Goal: Task Accomplishment & Management: Manage account settings

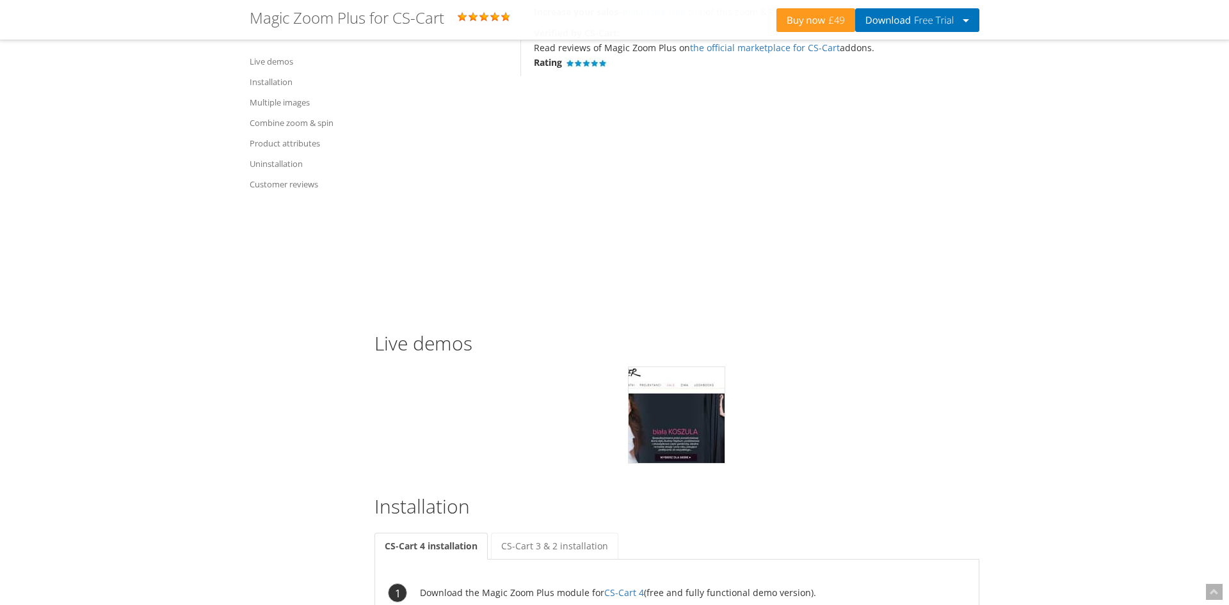
scroll to position [1075, 0]
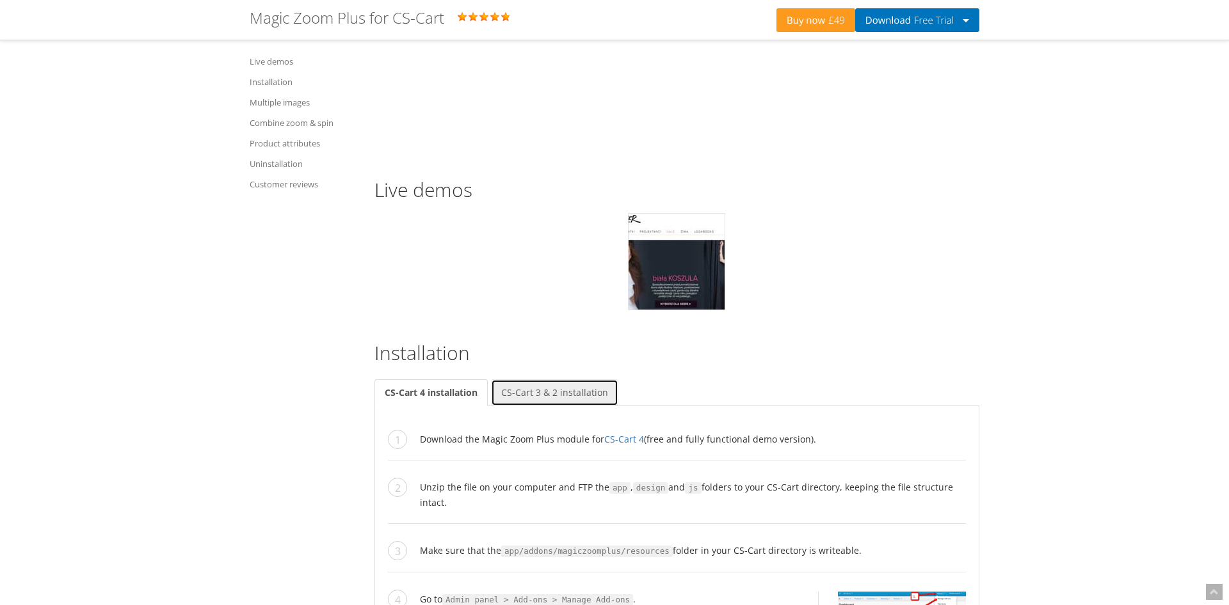
click at [560, 392] on link "CS-Cart 3 & 2 installation" at bounding box center [554, 392] width 127 height 27
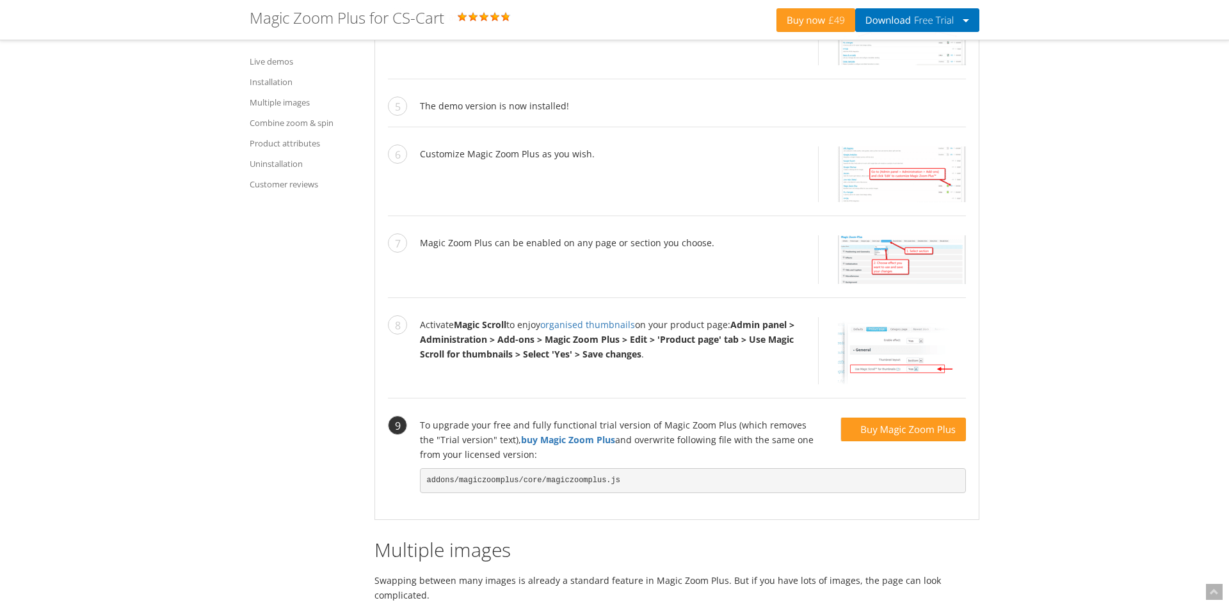
scroll to position [1843, 0]
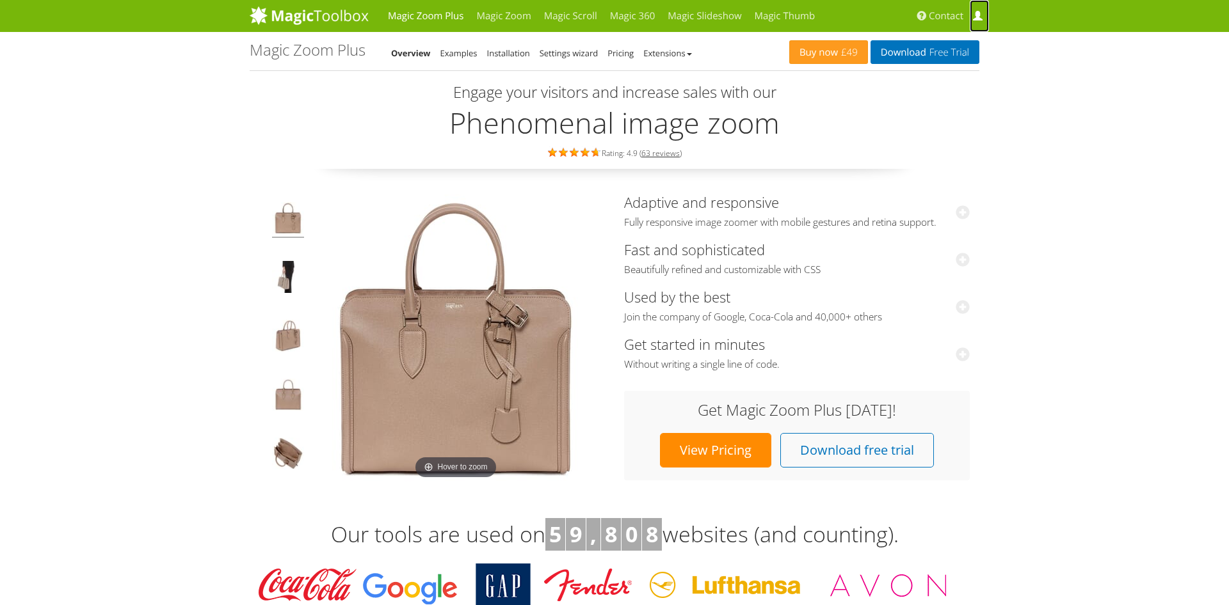
click at [976, 15] on span at bounding box center [978, 17] width 10 height 10
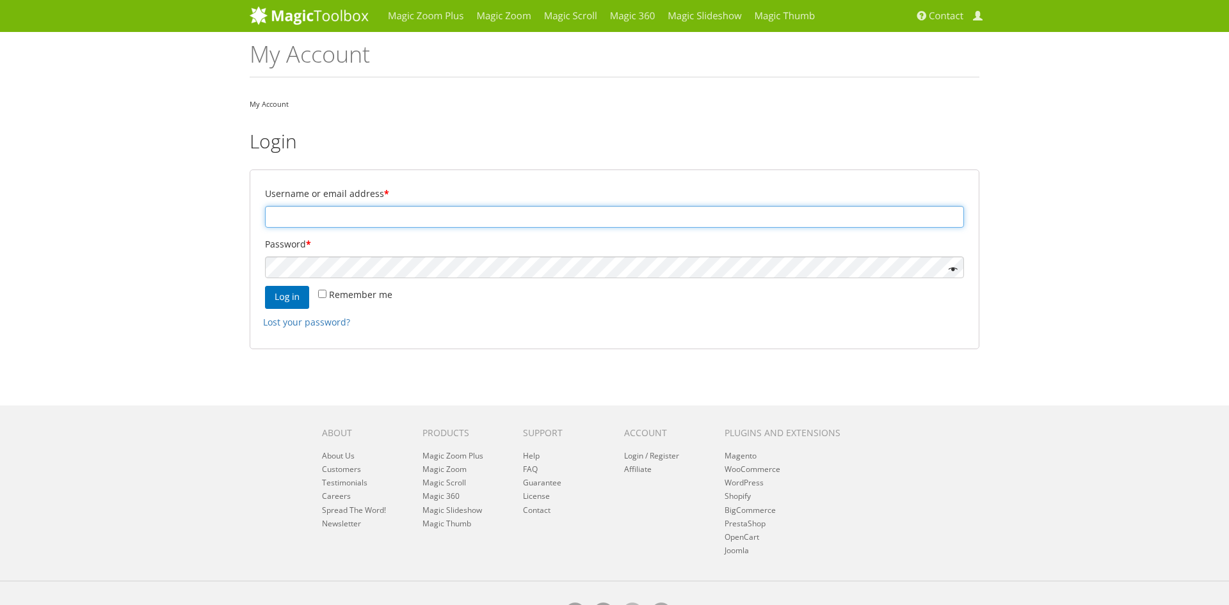
click at [294, 214] on input "Username or email address *" at bounding box center [614, 217] width 699 height 22
click at [287, 215] on input "Username or email address *" at bounding box center [614, 217] width 699 height 22
type input "d.zampitsas@baklatsidis.gr"
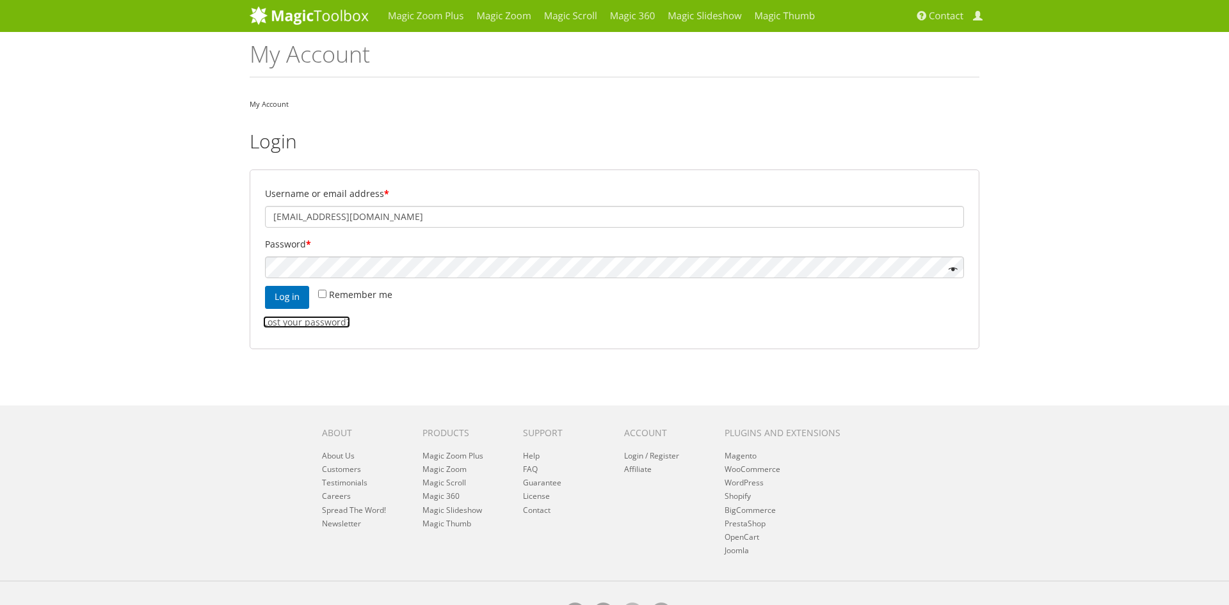
click at [296, 320] on link "Lost your password?" at bounding box center [306, 322] width 87 height 12
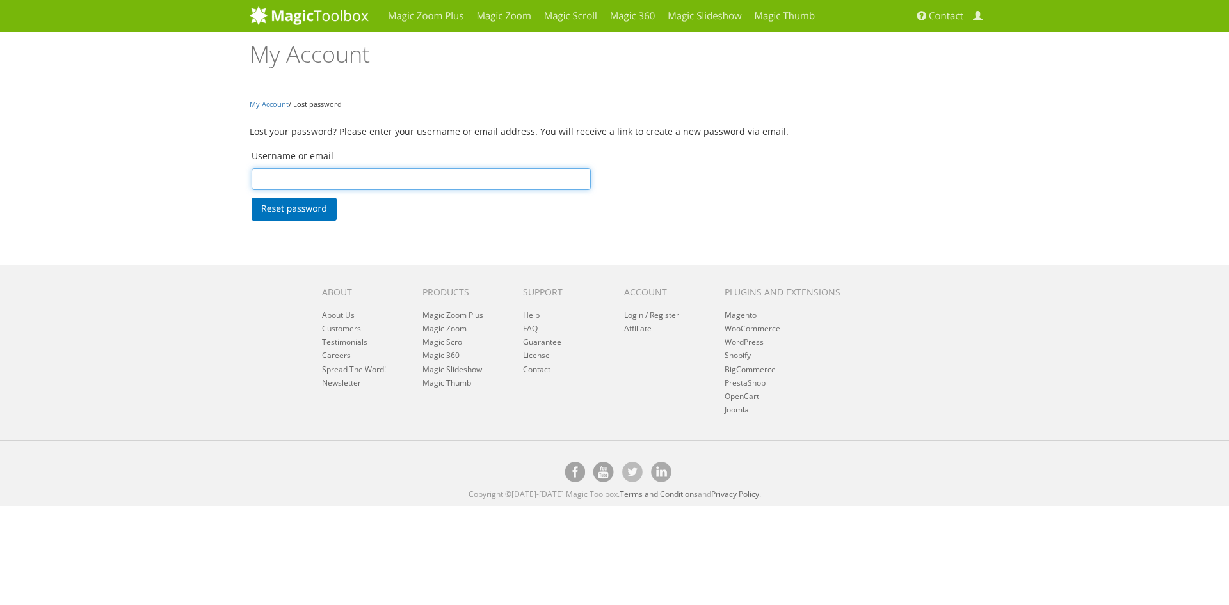
click at [283, 179] on input "Username or email" at bounding box center [420, 179] width 339 height 22
type input "d.zampitsas@baklatsidis.gr"
click at [299, 206] on button "Reset password" at bounding box center [293, 209] width 85 height 23
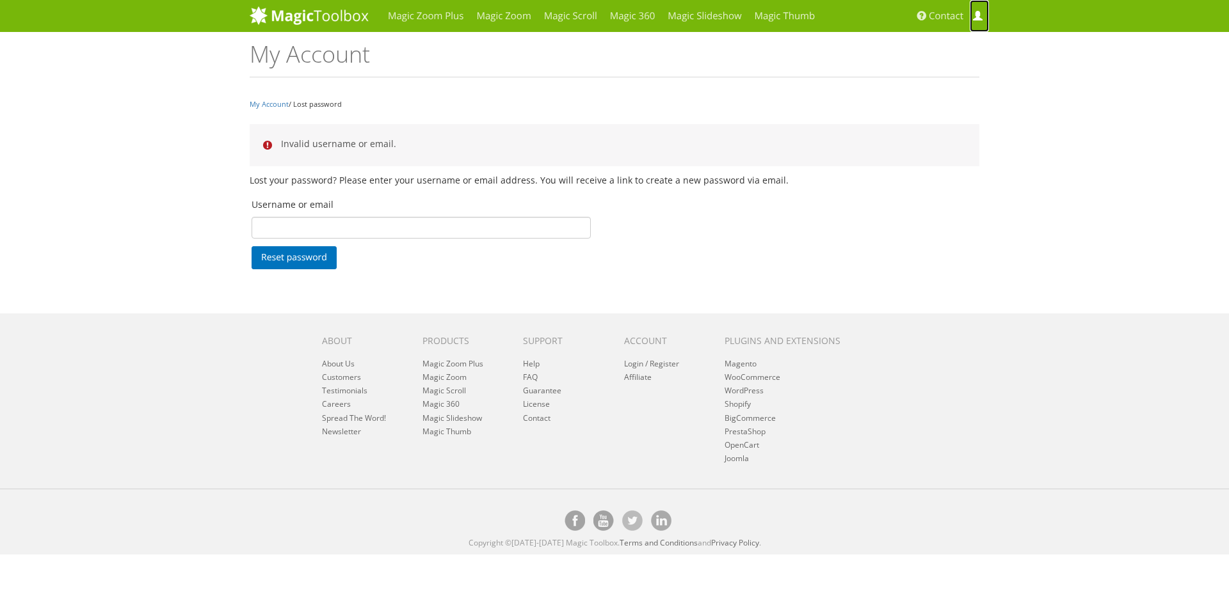
click at [982, 15] on span at bounding box center [978, 17] width 10 height 10
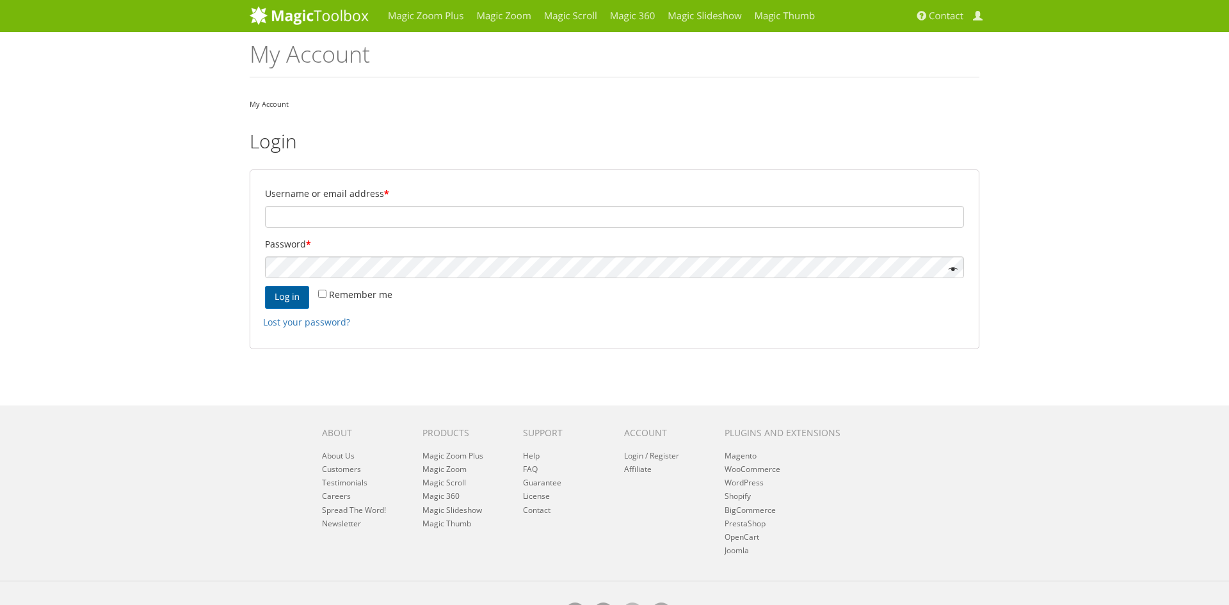
click at [282, 298] on button "Log in" at bounding box center [287, 297] width 44 height 23
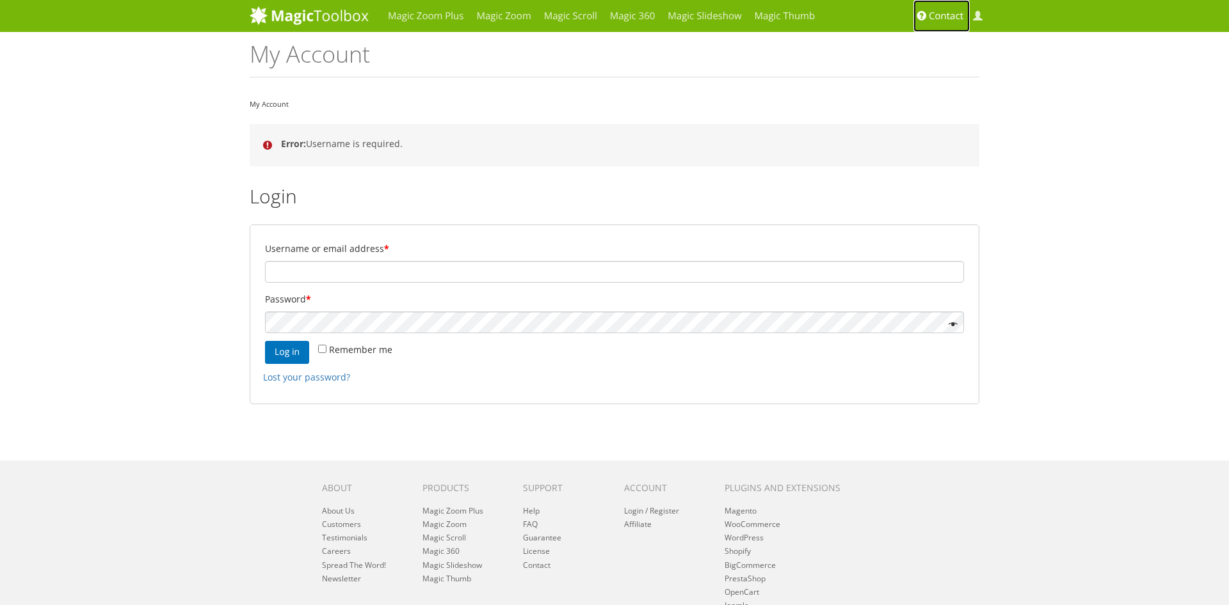
click at [945, 15] on span "Contact" at bounding box center [945, 16] width 35 height 13
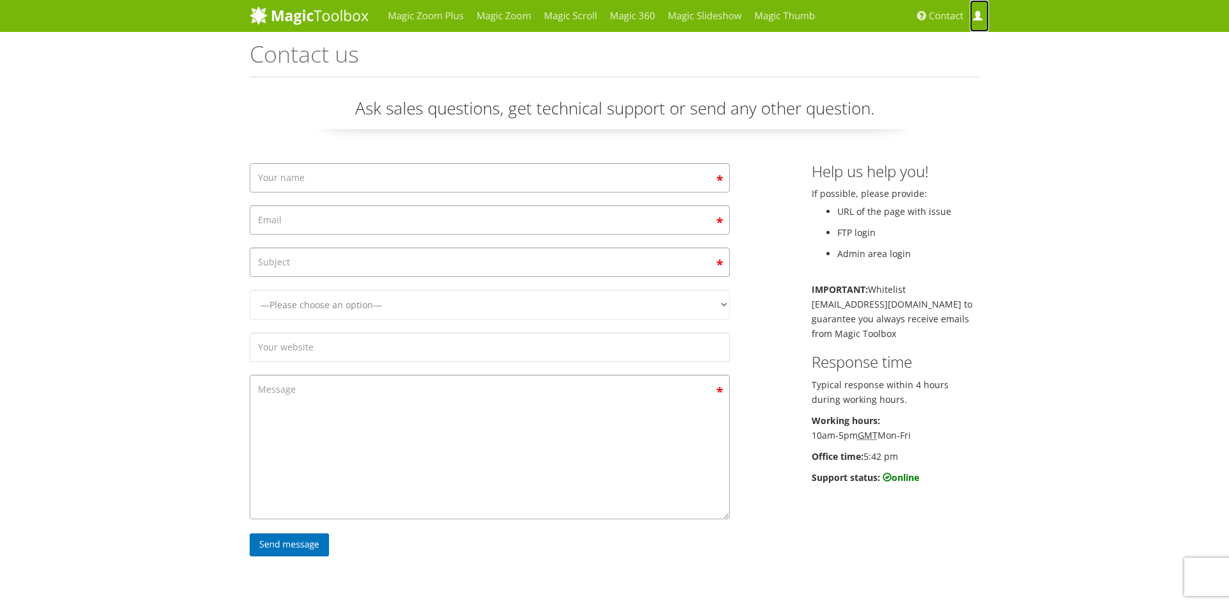
click at [975, 15] on span at bounding box center [978, 17] width 10 height 10
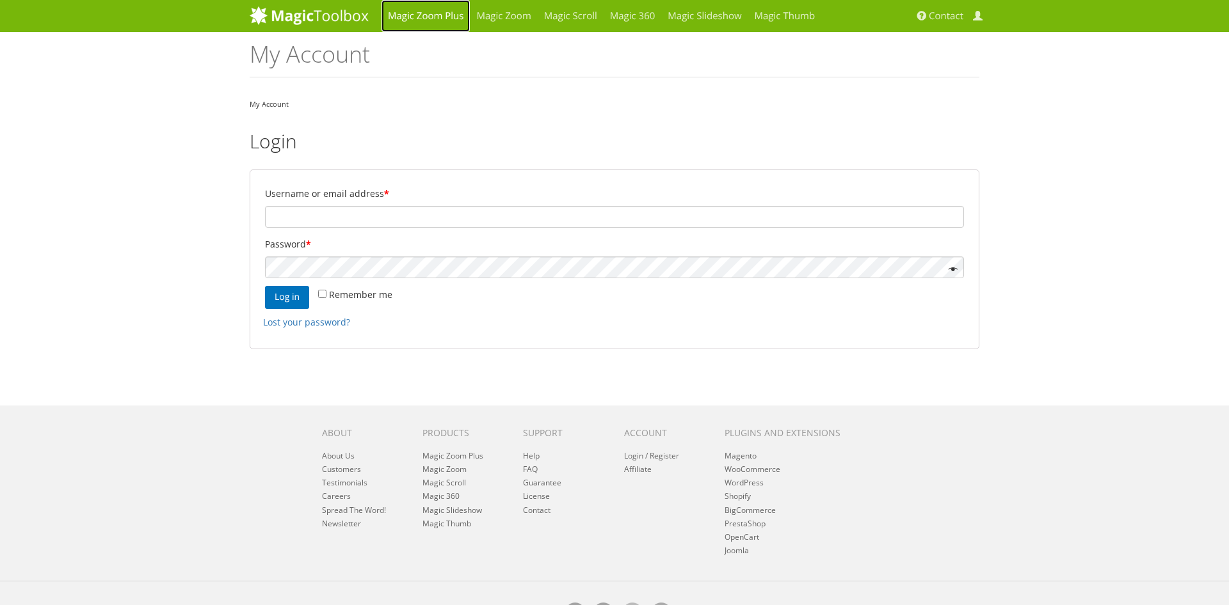
click at [440, 13] on link "Magic Zoom Plus" at bounding box center [425, 16] width 88 height 32
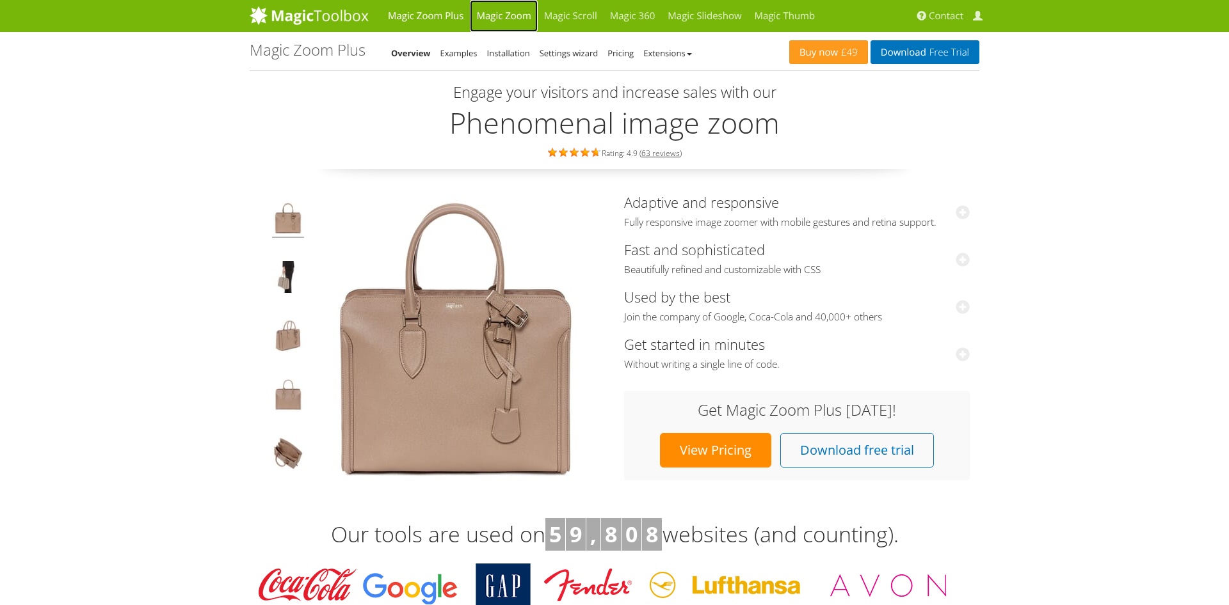
click at [502, 10] on link "Magic Zoom" at bounding box center [503, 16] width 67 height 32
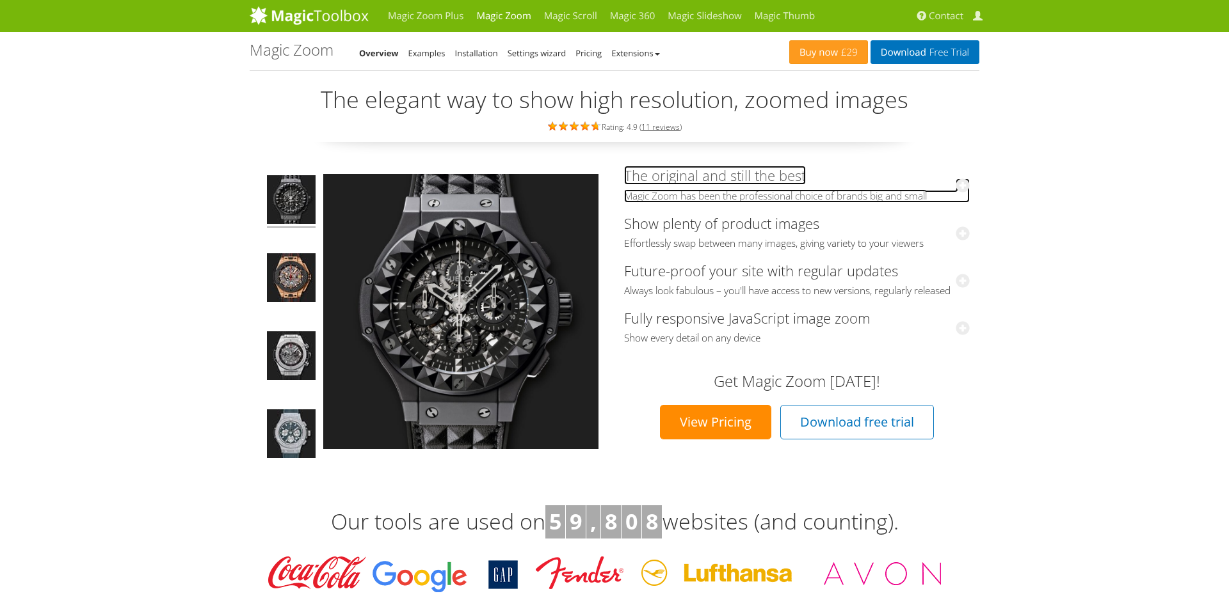
click at [964, 184] on icon at bounding box center [962, 186] width 14 height 14
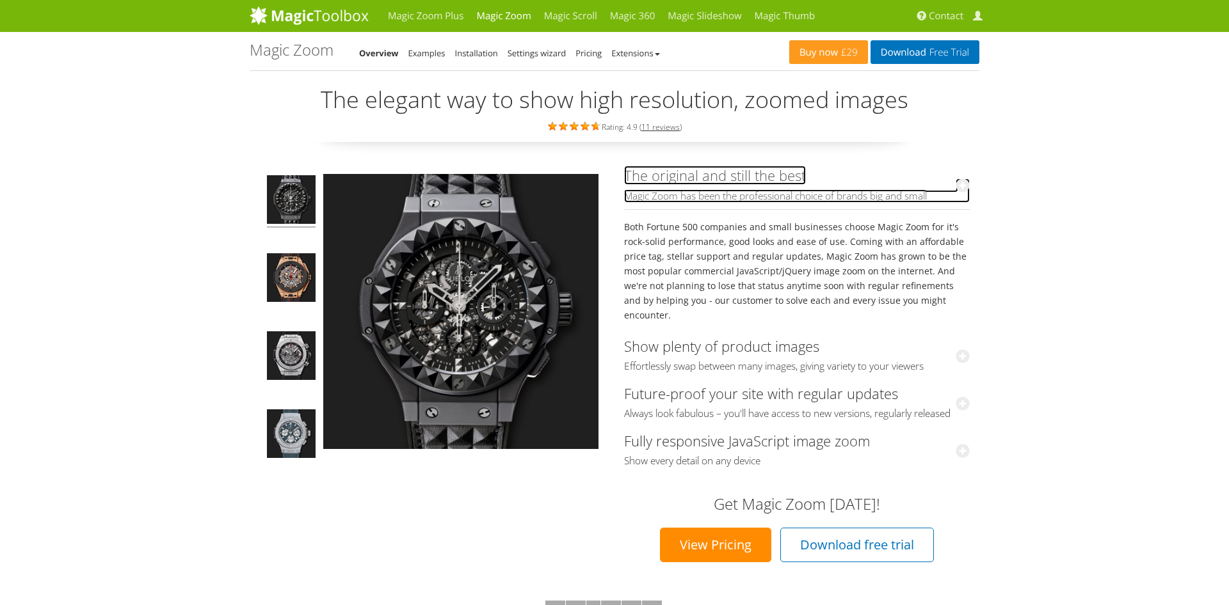
click at [964, 184] on icon at bounding box center [962, 186] width 14 height 14
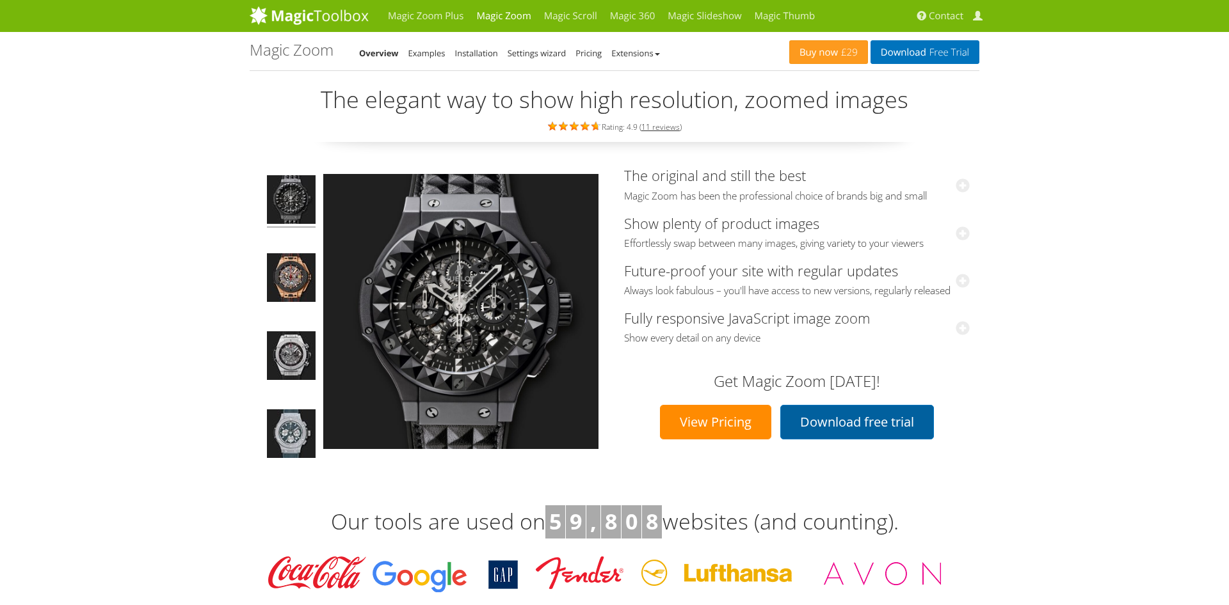
click at [852, 432] on link "Download free trial" at bounding box center [857, 422] width 154 height 35
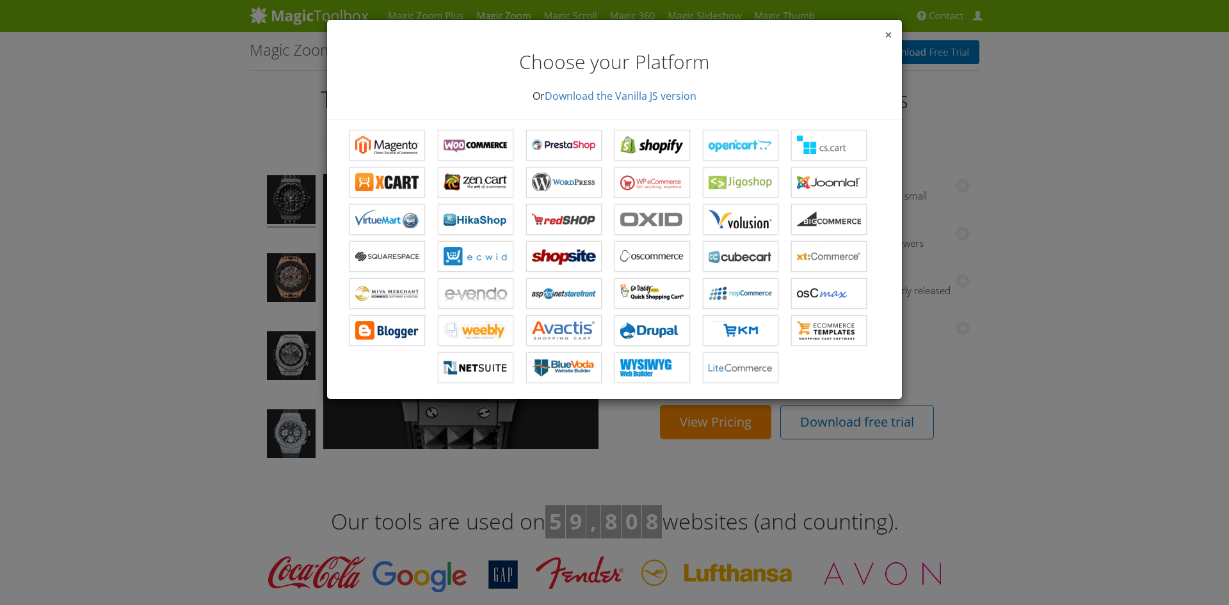
click at [886, 35] on span "×" at bounding box center [888, 35] width 8 height 18
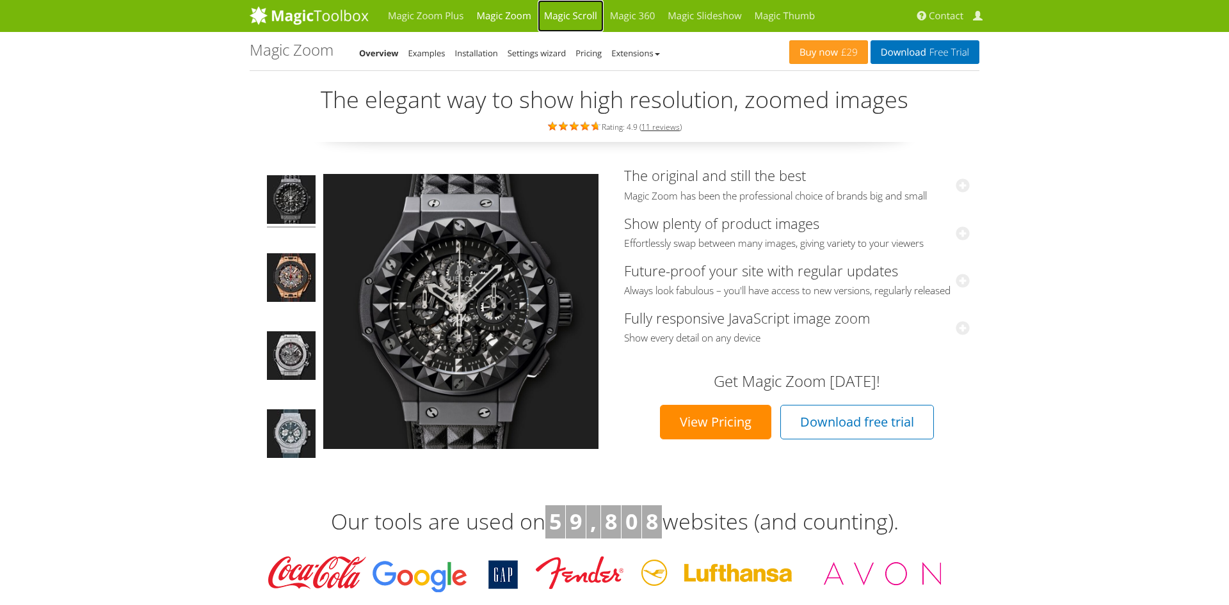
click at [573, 16] on link "Magic Scroll" at bounding box center [571, 16] width 66 height 32
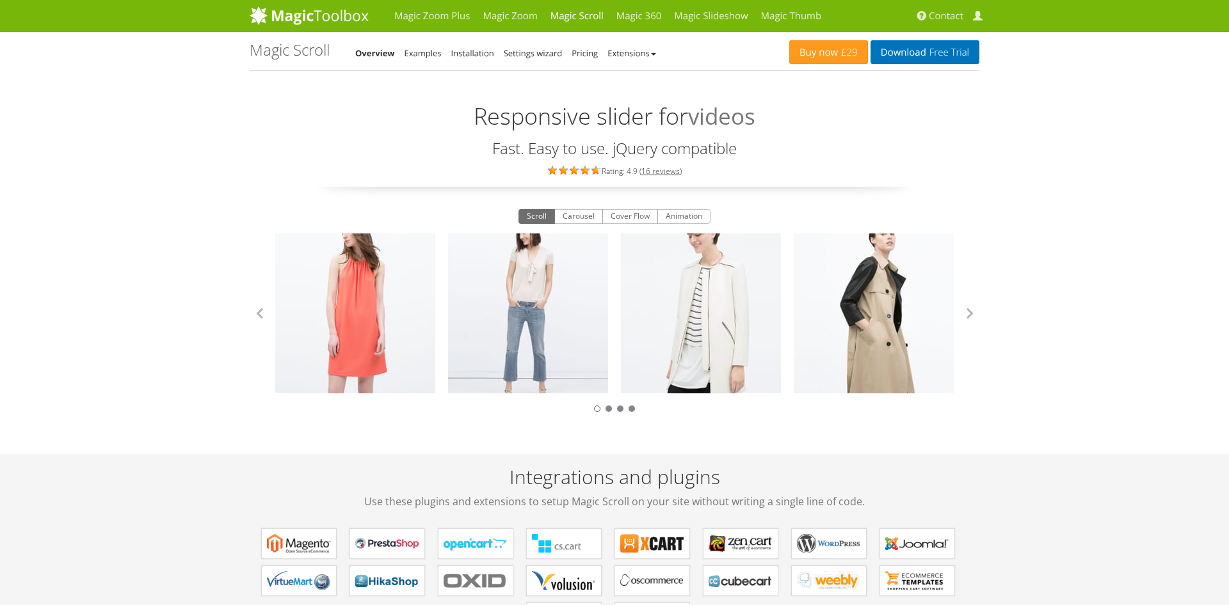
click at [970, 154] on h3 "Fast. Easy to use. jQuery compatible" at bounding box center [614, 148] width 729 height 17
click at [630, 16] on link "Magic 360" at bounding box center [639, 16] width 58 height 32
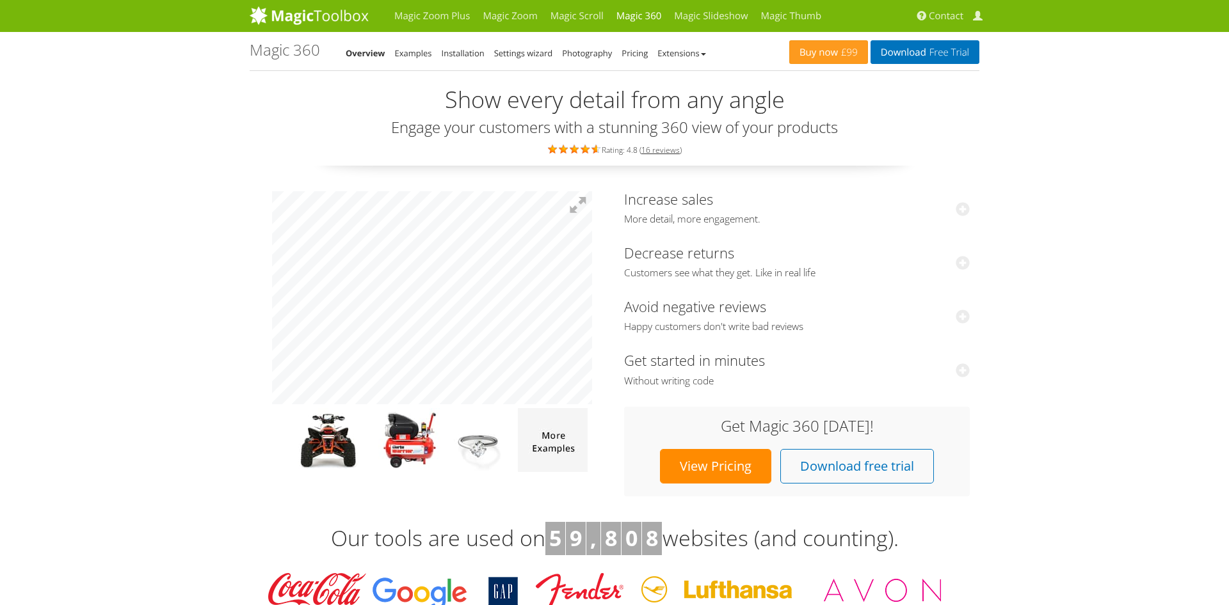
click at [260, 304] on div at bounding box center [432, 331] width 346 height 281
click at [707, 16] on link "Magic Slideshow" at bounding box center [710, 16] width 86 height 32
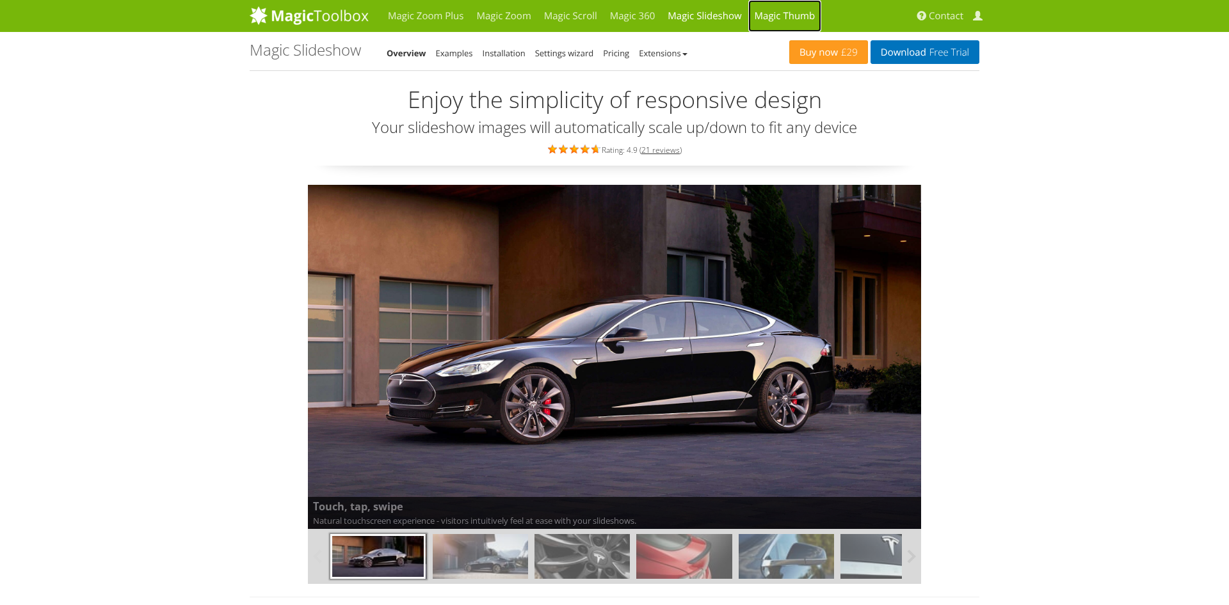
click at [786, 14] on link "Magic Thumb" at bounding box center [785, 16] width 74 height 32
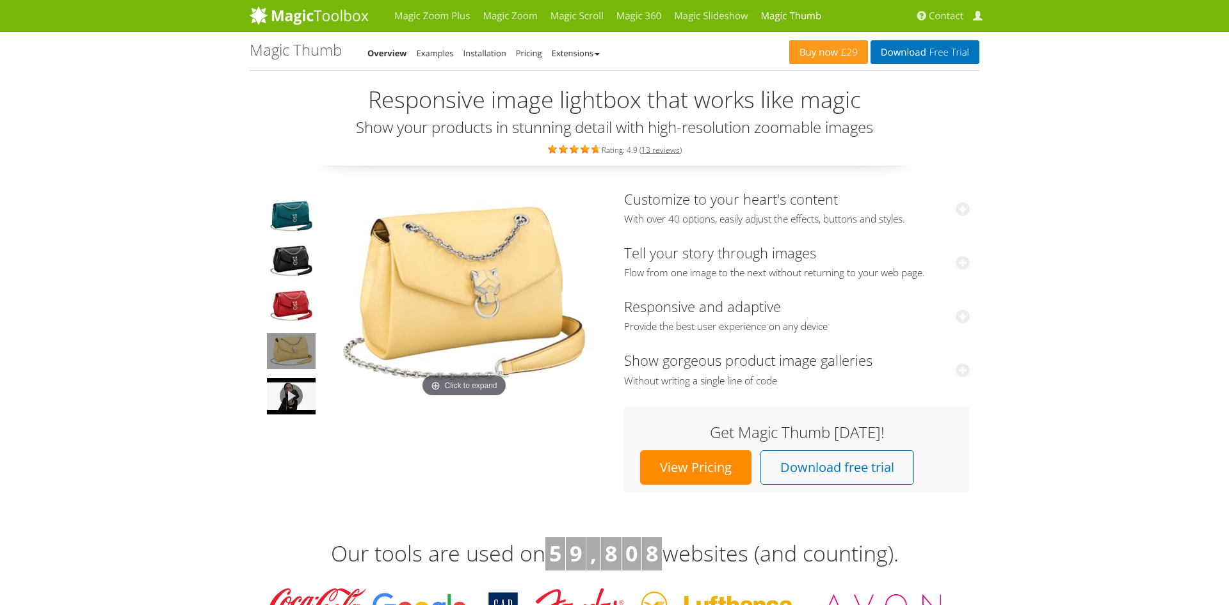
click at [291, 350] on img at bounding box center [291, 351] width 49 height 36
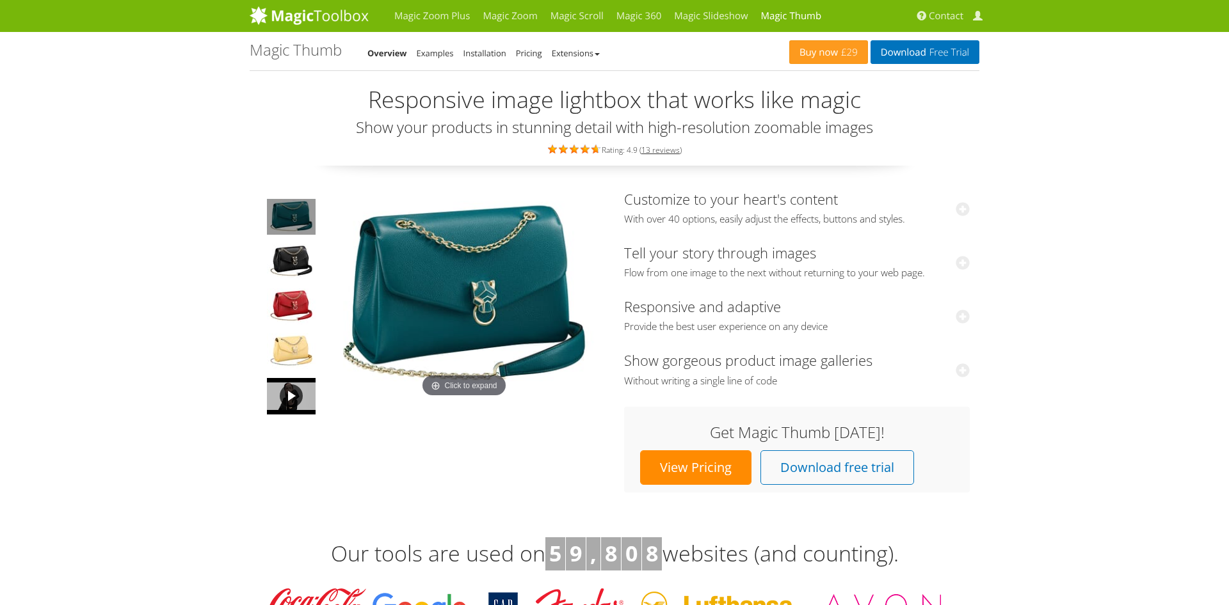
click at [289, 390] on link at bounding box center [291, 396] width 51 height 39
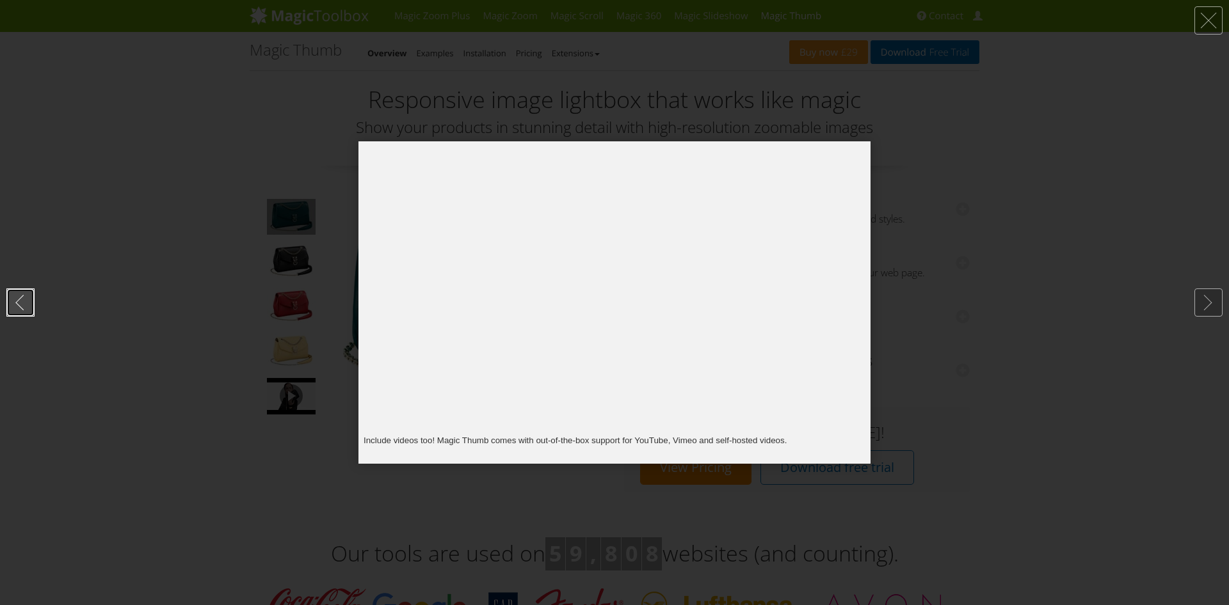
click at [20, 301] on link at bounding box center [20, 303] width 28 height 28
click at [1212, 13] on link at bounding box center [1208, 20] width 28 height 28
click at [1214, 17] on link at bounding box center [1208, 20] width 28 height 28
click at [1207, 18] on link at bounding box center [1208, 20] width 28 height 28
click at [1208, 17] on link at bounding box center [1208, 20] width 28 height 28
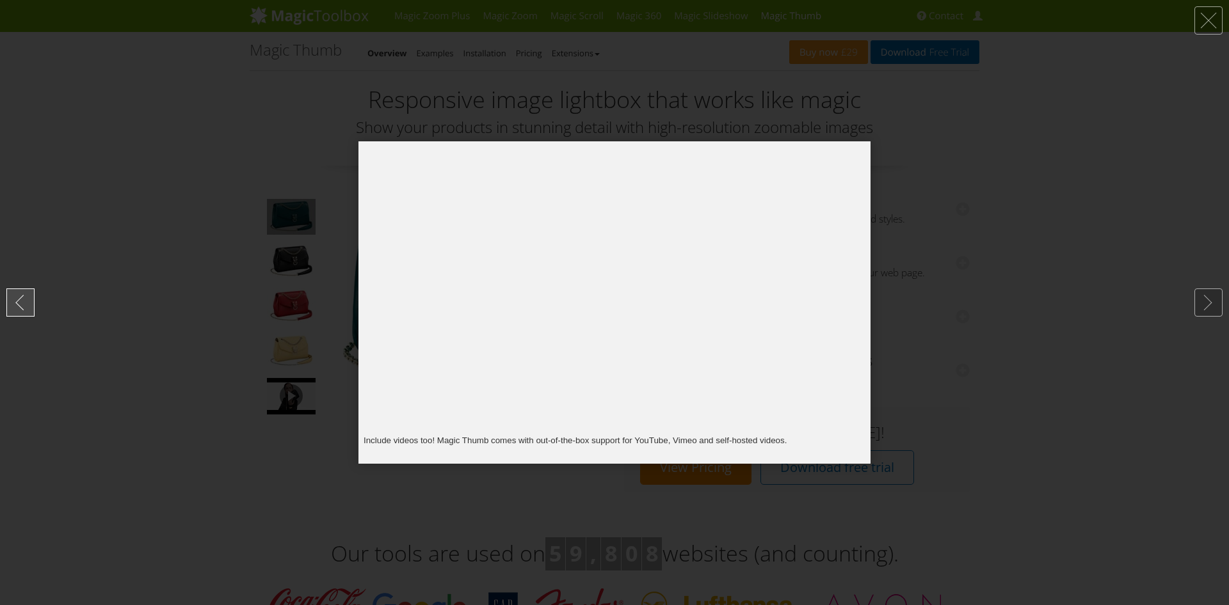
drag, startPoint x: 173, startPoint y: 151, endPoint x: 22, endPoint y: 289, distance: 204.7
click at [142, 166] on div at bounding box center [614, 302] width 1229 height 605
drag, startPoint x: 23, startPoint y: 295, endPoint x: 243, endPoint y: 8, distance: 361.0
click at [23, 294] on link at bounding box center [20, 303] width 28 height 28
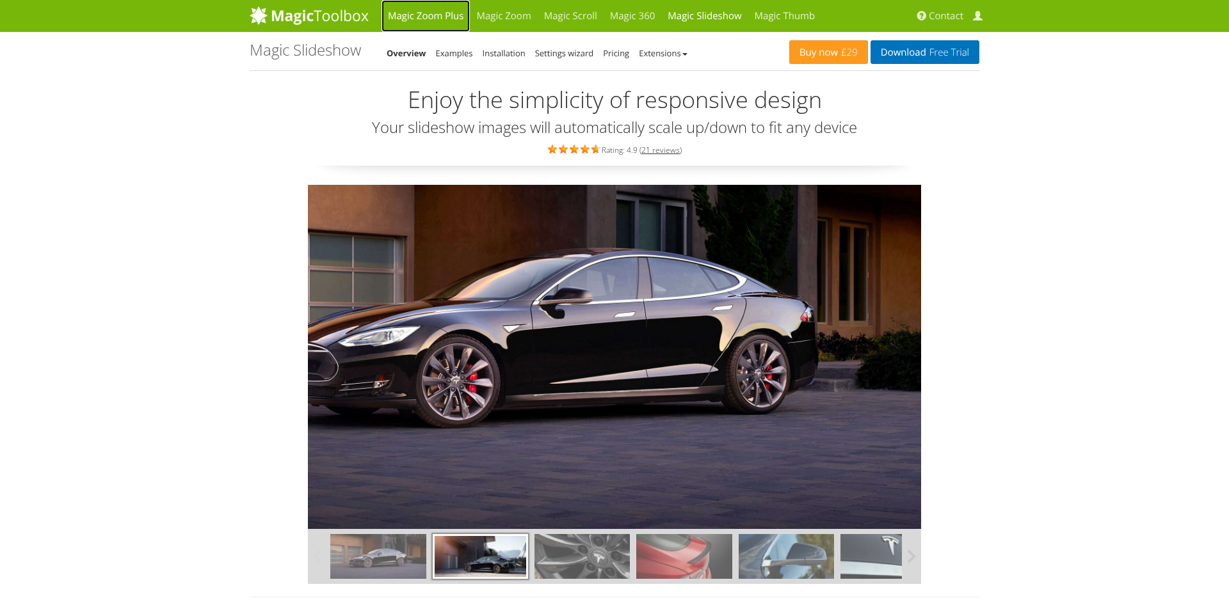
click at [408, 7] on link "Magic Zoom Plus" at bounding box center [425, 16] width 88 height 32
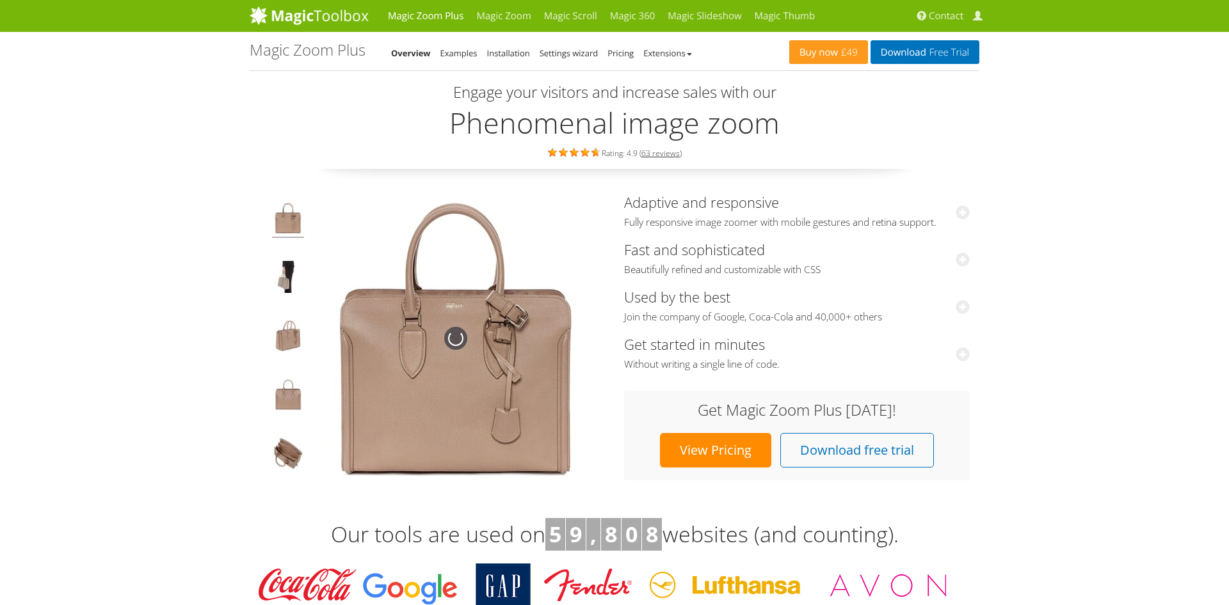
click at [461, 358] on img at bounding box center [456, 339] width 288 height 288
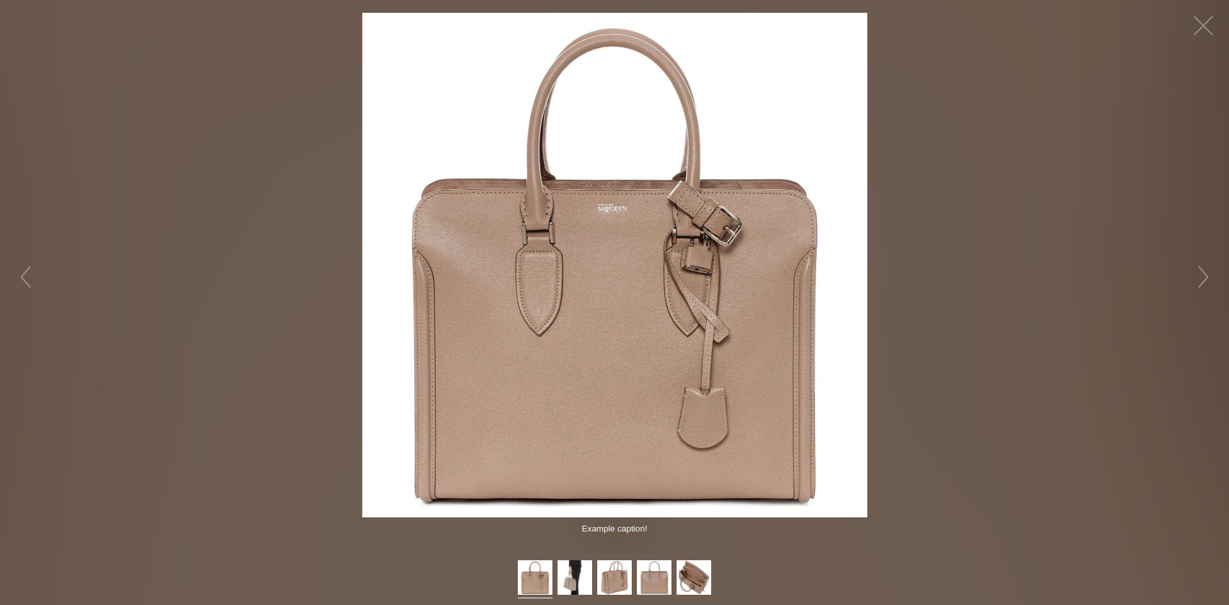
click at [640, 256] on img at bounding box center [614, 265] width 505 height 505
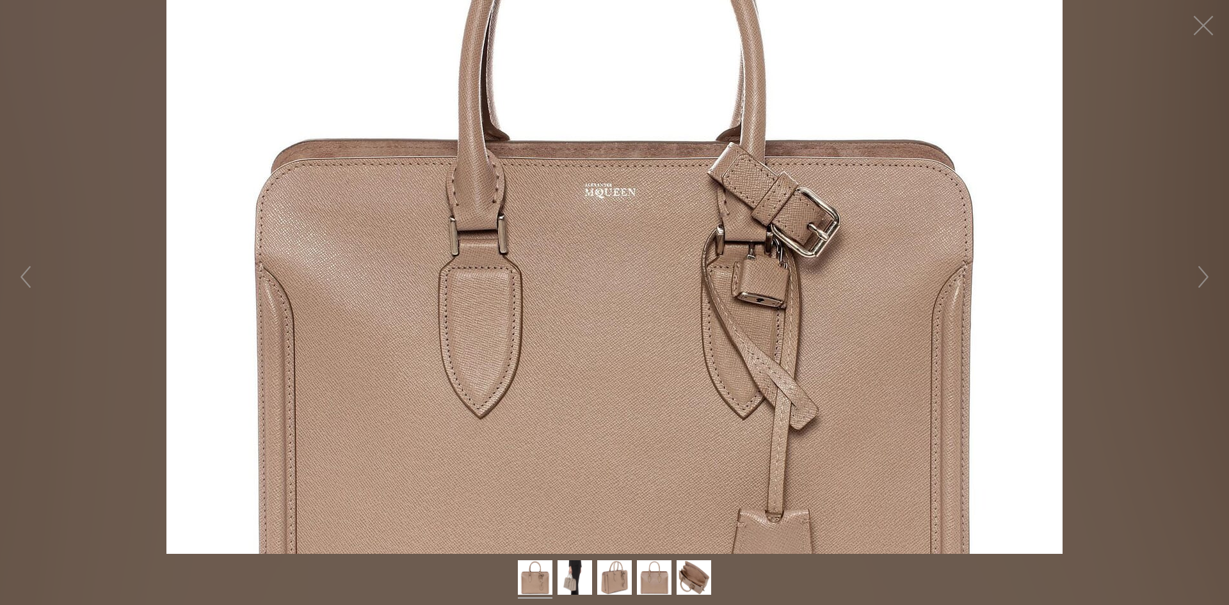
click at [640, 256] on figure "Hover to zoom" at bounding box center [614, 277] width 1229 height 554
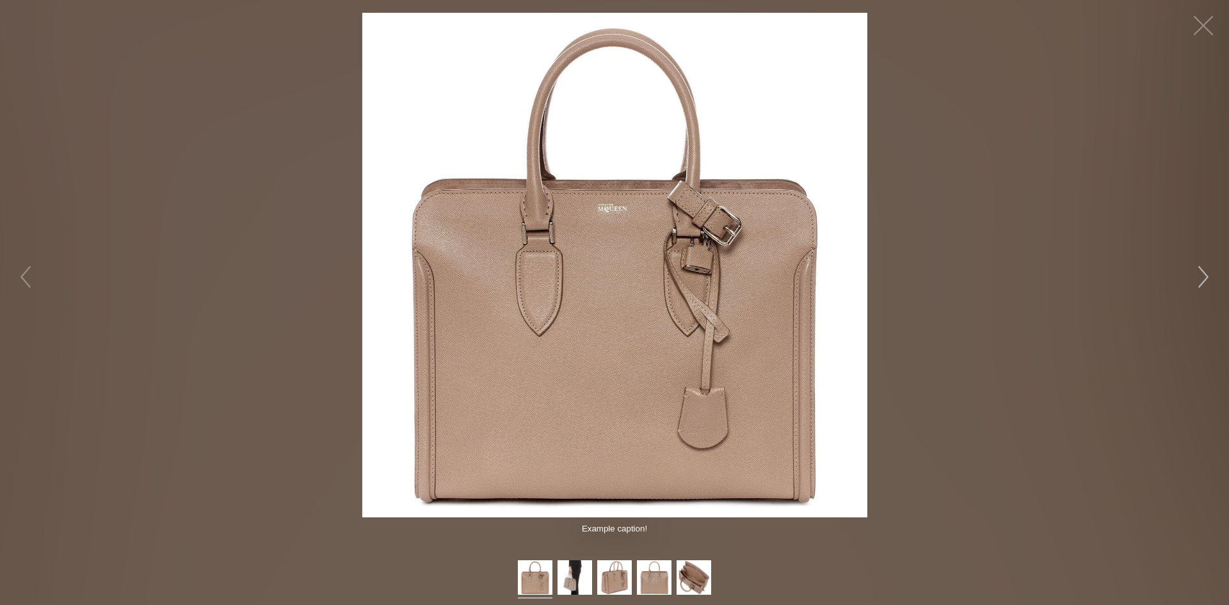
click at [1207, 280] on button "button" at bounding box center [1203, 277] width 38 height 38
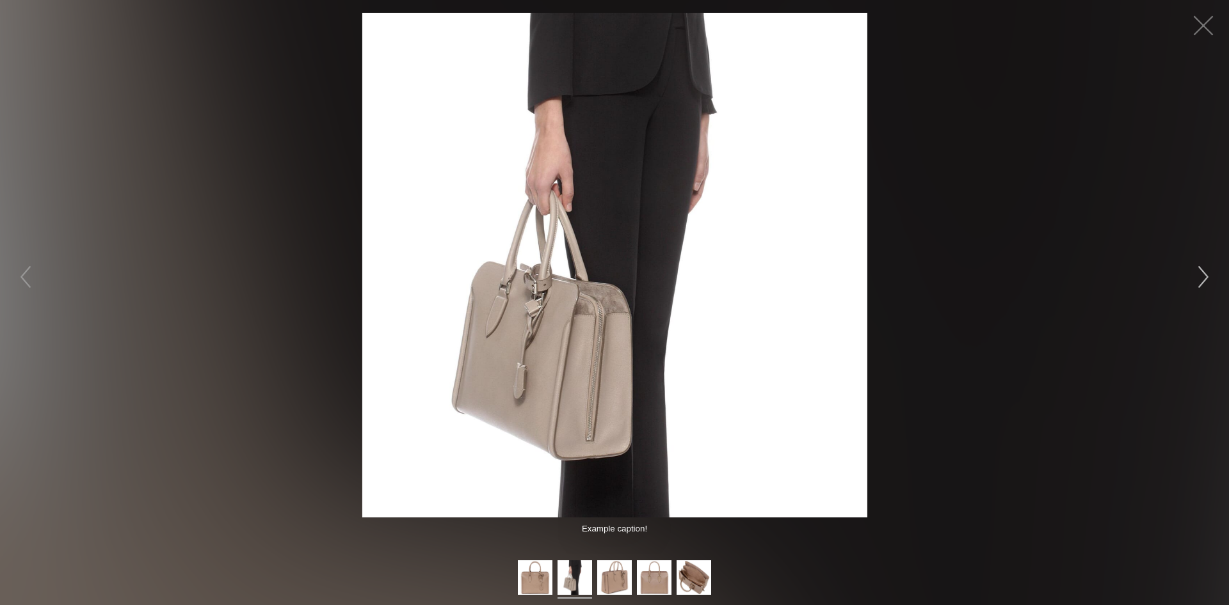
click at [1207, 280] on button "button" at bounding box center [1203, 277] width 38 height 38
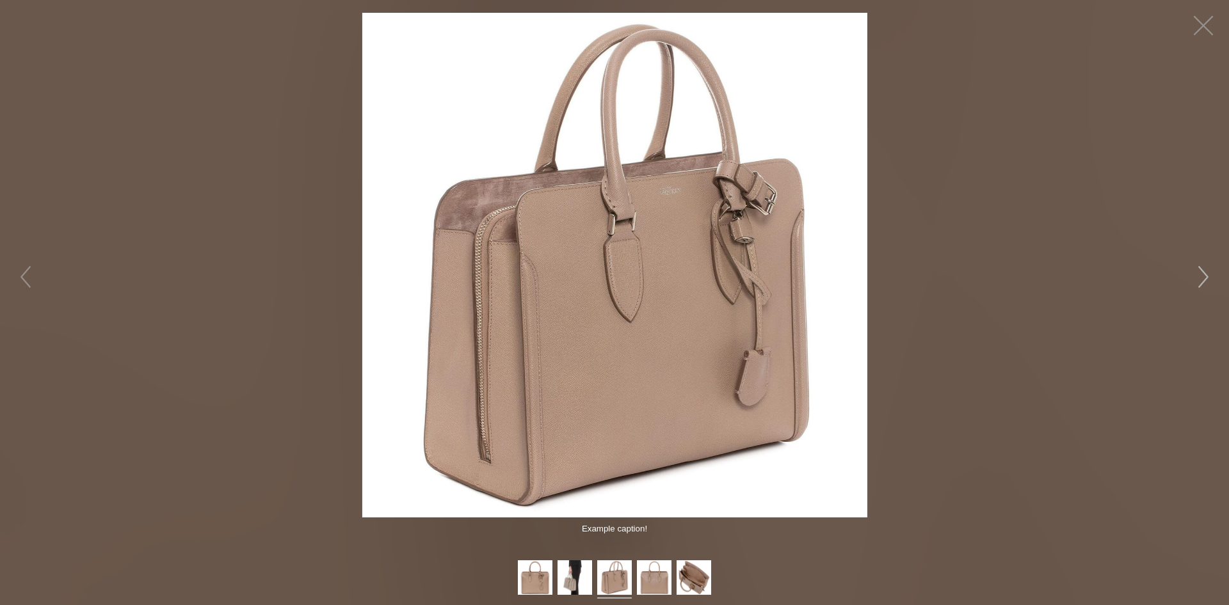
click at [1207, 280] on button "button" at bounding box center [1203, 277] width 38 height 38
drag, startPoint x: 1207, startPoint y: 280, endPoint x: 1223, endPoint y: 210, distance: 71.4
click at [1208, 271] on button "button" at bounding box center [1203, 277] width 38 height 38
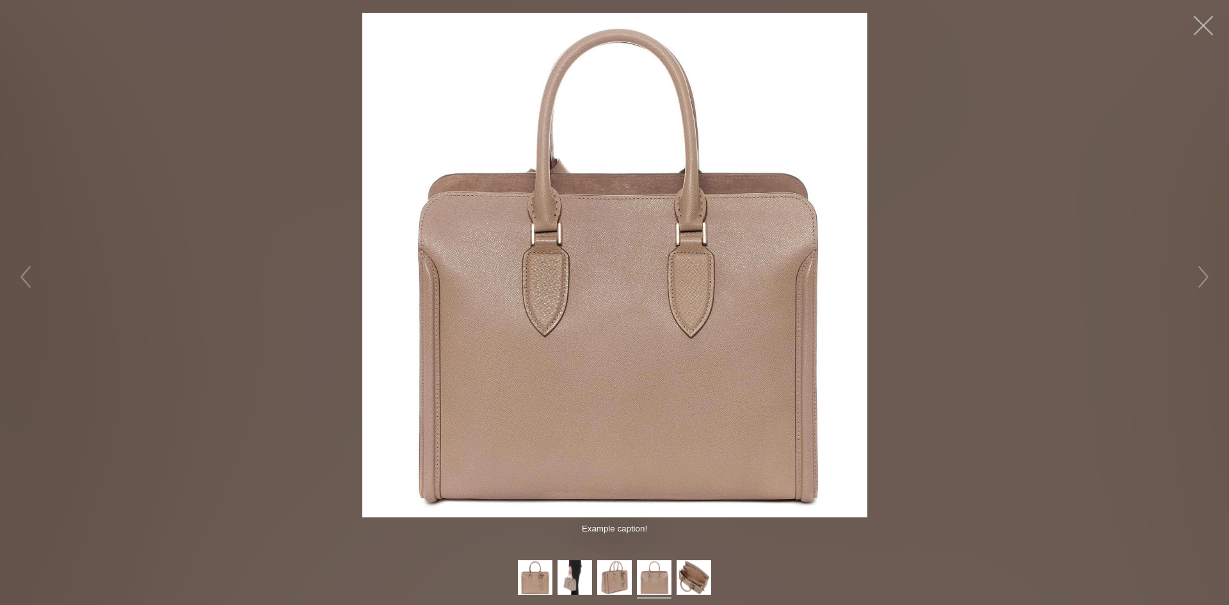
click at [1201, 27] on button "button" at bounding box center [1203, 25] width 38 height 38
